Goal: Communication & Community: Answer question/provide support

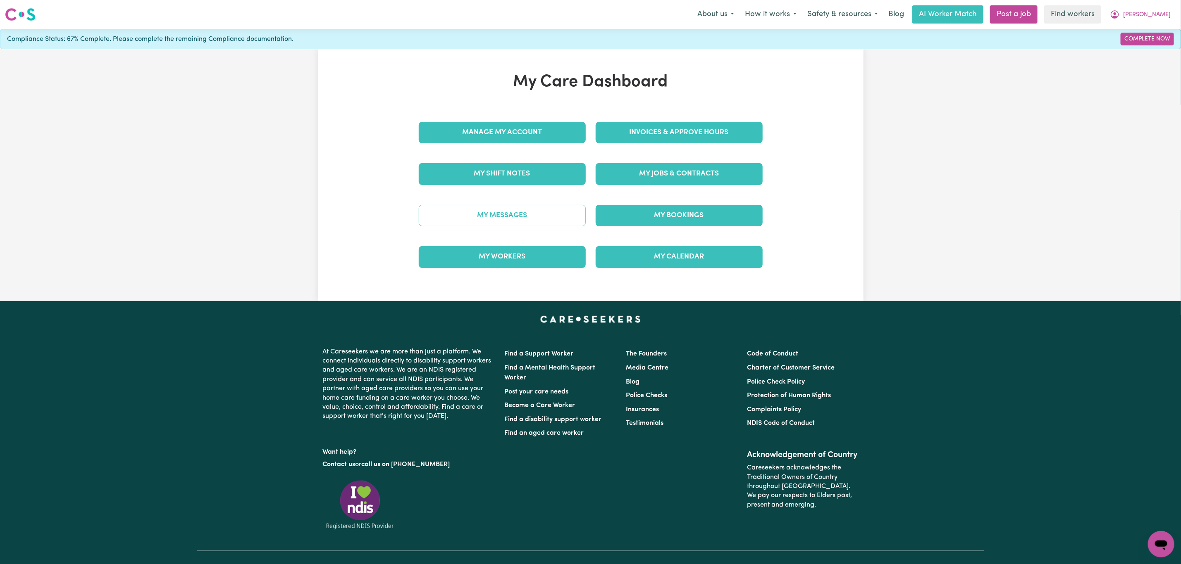
click at [469, 217] on link "My Messages" at bounding box center [502, 215] width 167 height 21
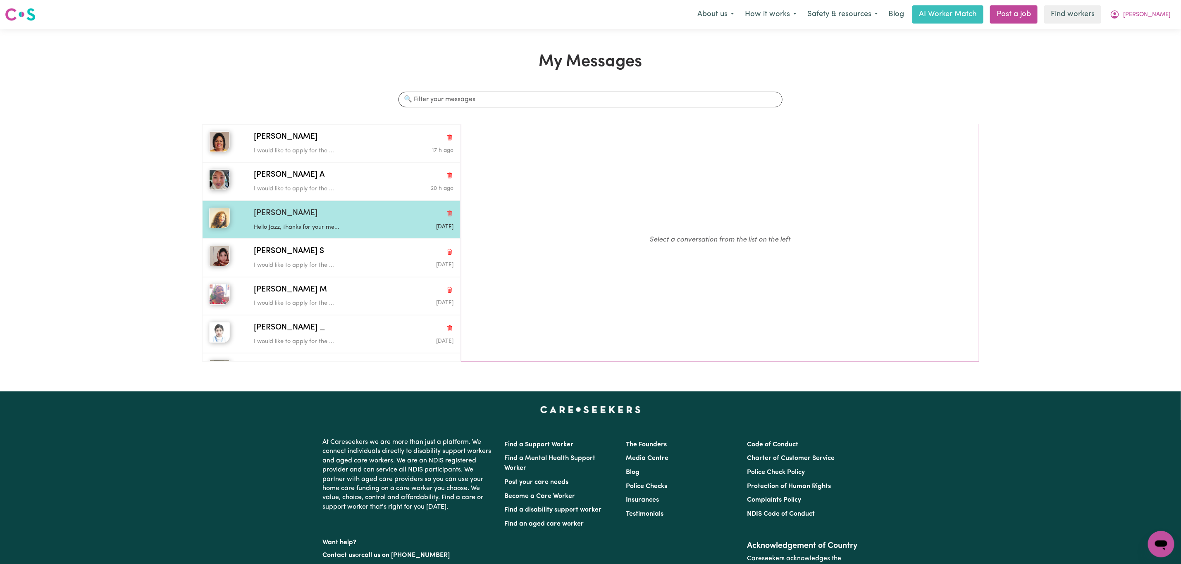
click at [311, 229] on p "Hello Jazz, thanks for your me..." at bounding box center [320, 227] width 133 height 9
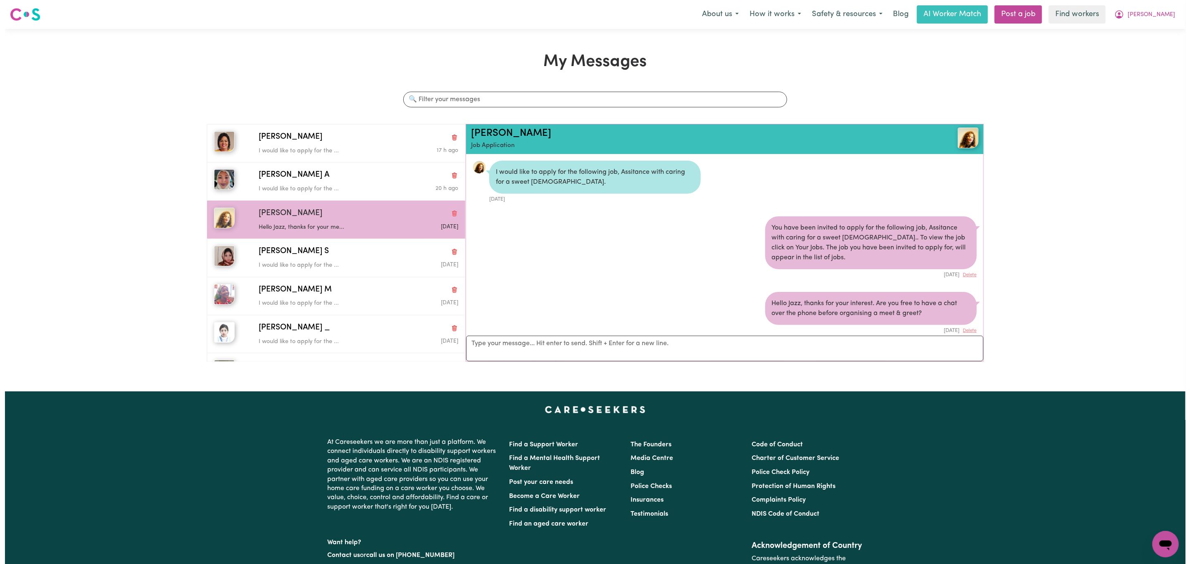
scroll to position [531, 0]
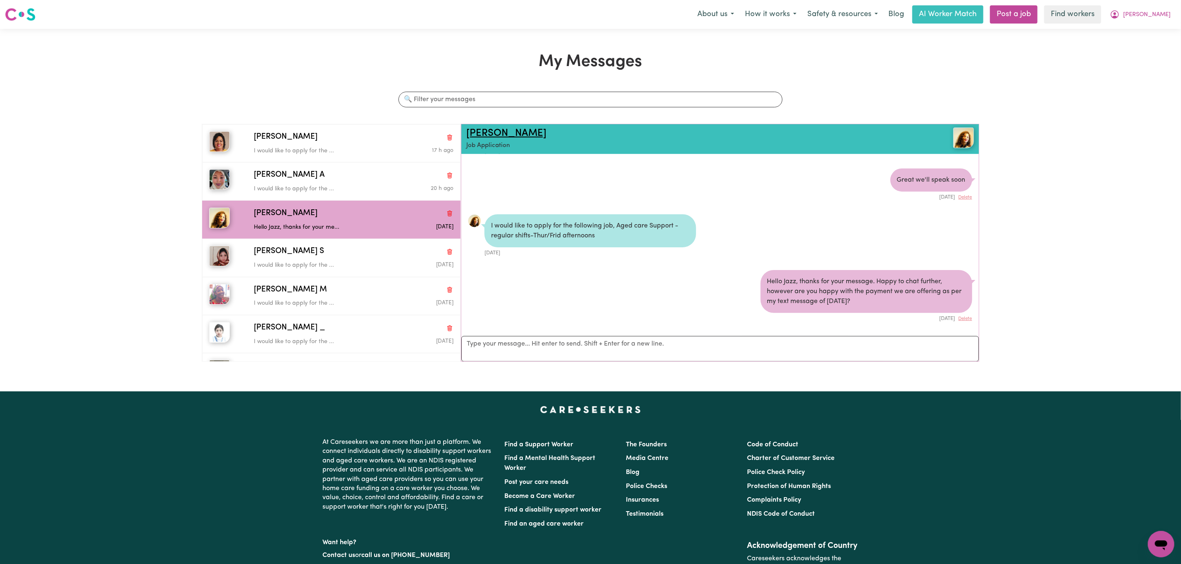
click at [495, 129] on link "[PERSON_NAME]" at bounding box center [506, 134] width 80 height 10
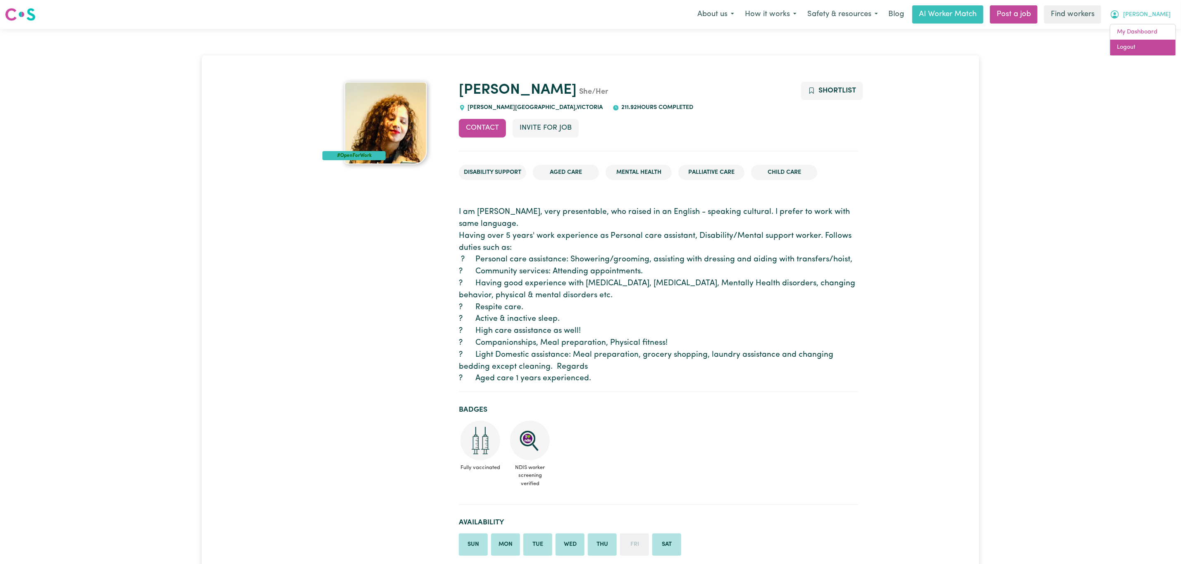
click at [1134, 52] on link "Logout" at bounding box center [1142, 48] width 65 height 16
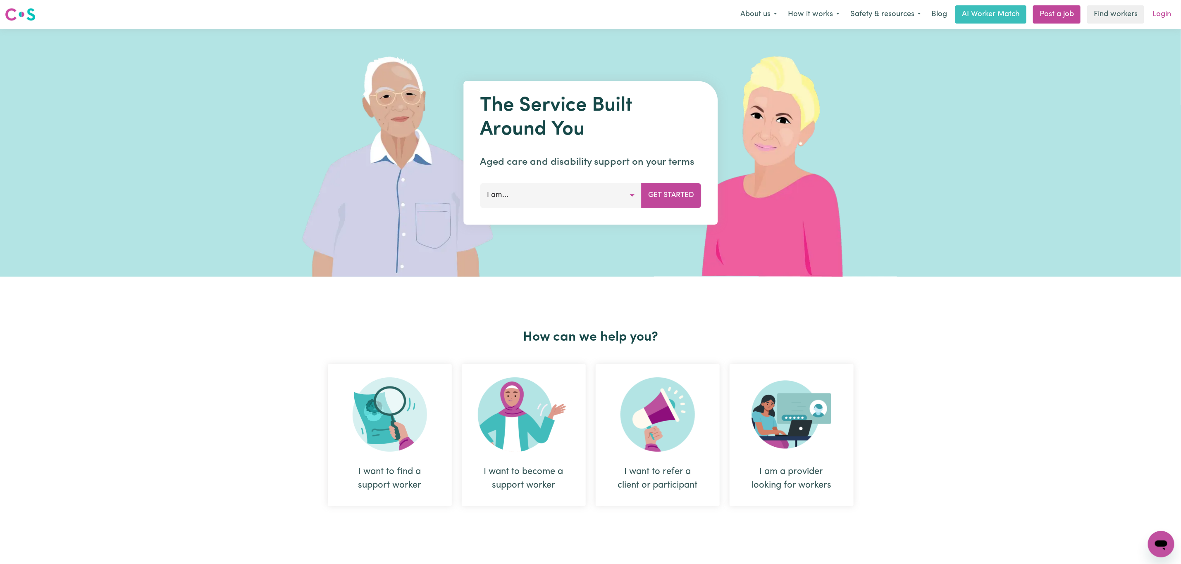
click at [1173, 12] on link "Login" at bounding box center [1161, 14] width 29 height 18
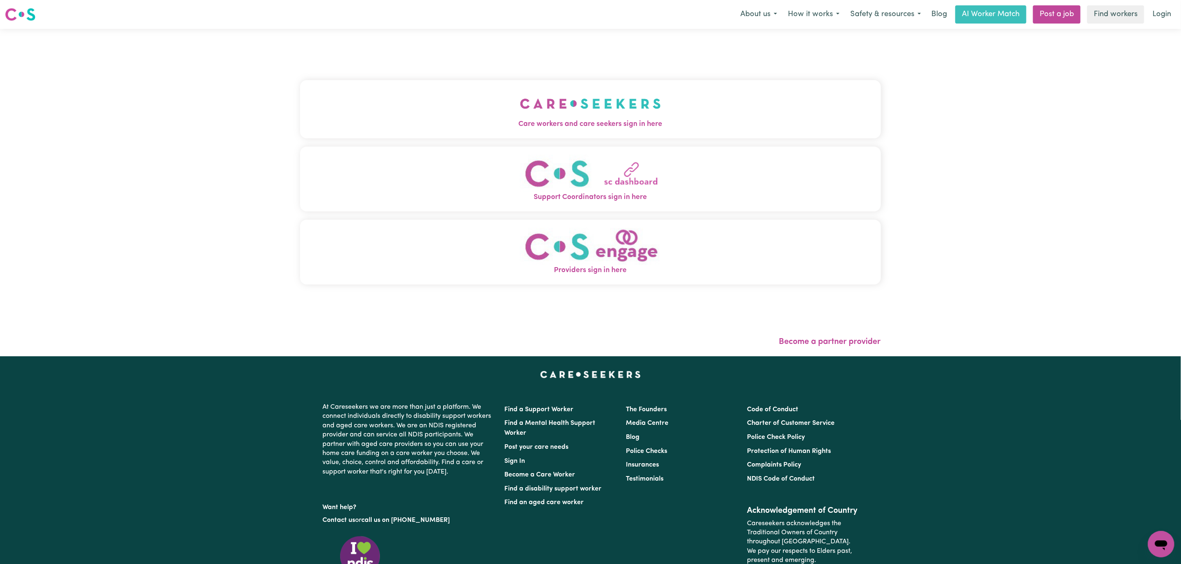
click at [558, 134] on button "Care workers and care seekers sign in here" at bounding box center [590, 109] width 581 height 58
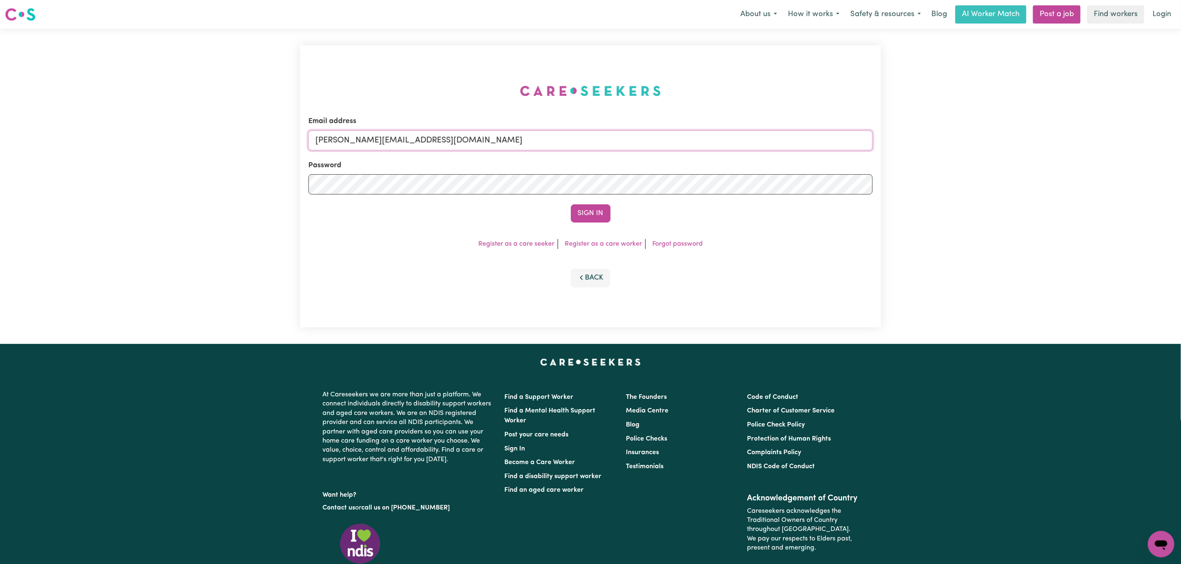
drag, startPoint x: 350, startPoint y: 142, endPoint x: 371, endPoint y: 148, distance: 21.6
click at [350, 142] on input "mikayla+engage@careseekers.com.au" at bounding box center [590, 141] width 564 height 20
drag, startPoint x: 376, startPoint y: 141, endPoint x: 630, endPoint y: 162, distance: 254.9
click at [647, 149] on input "superuser~mikayla@careseekers.com.au" at bounding box center [590, 141] width 564 height 20
type input "superuser~cvaleontis@gmail.com"
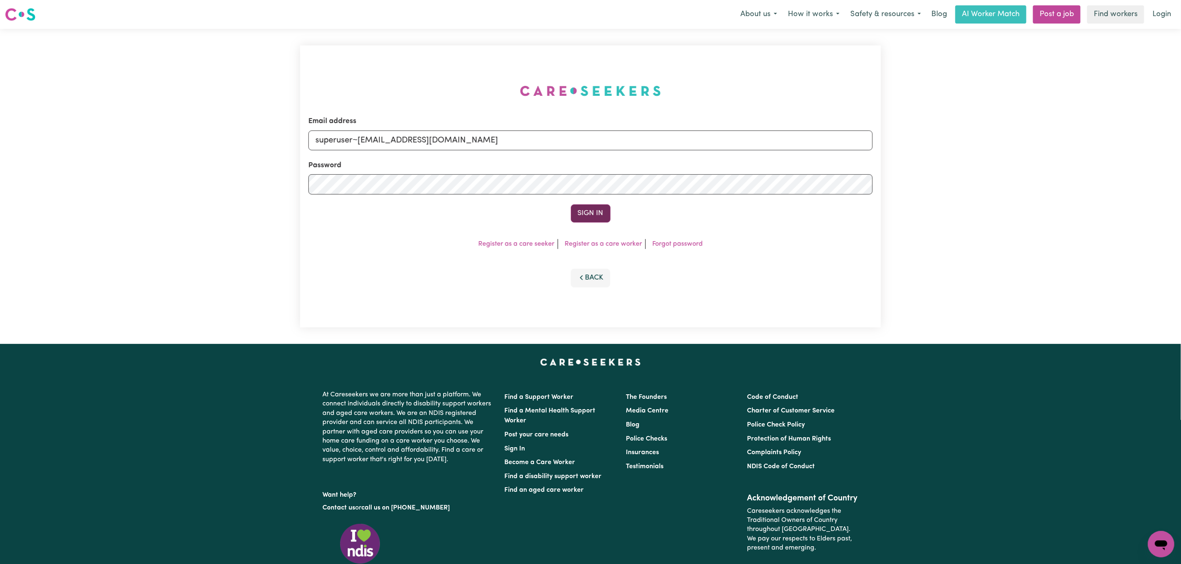
click at [589, 205] on button "Sign In" at bounding box center [591, 214] width 40 height 18
